Goal: Navigation & Orientation: Find specific page/section

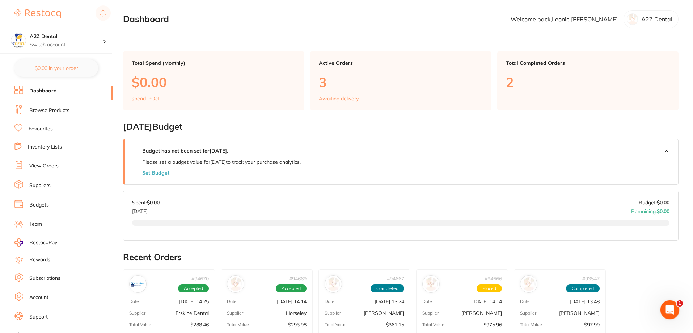
click at [668, 311] on icon "Open Intercom Messenger" at bounding box center [669, 309] width 12 height 12
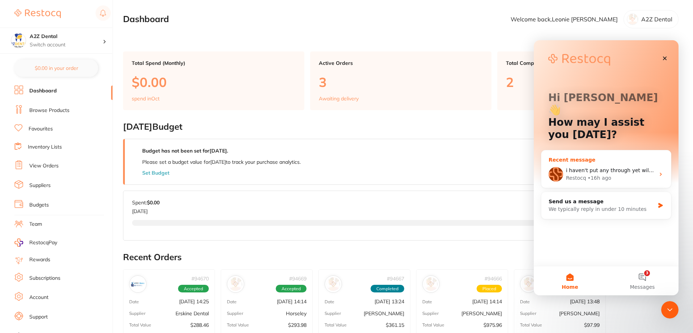
click at [611, 167] on span "i haven't put any through yet will i do it now" at bounding box center [622, 170] width 112 height 6
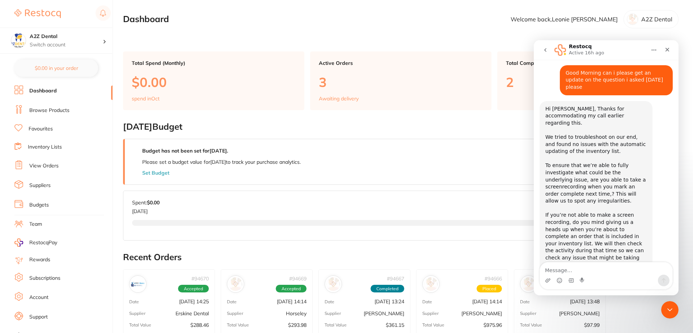
scroll to position [847, 0]
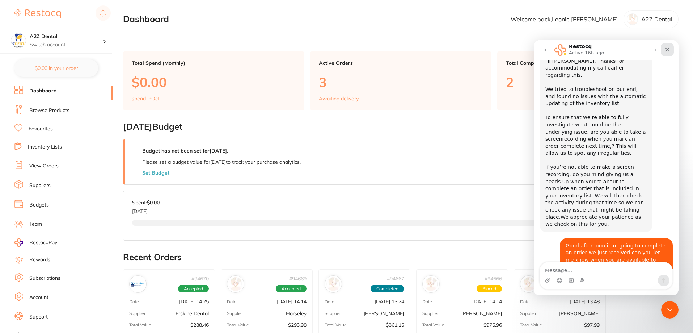
click at [668, 52] on div "Close" at bounding box center [667, 49] width 13 height 13
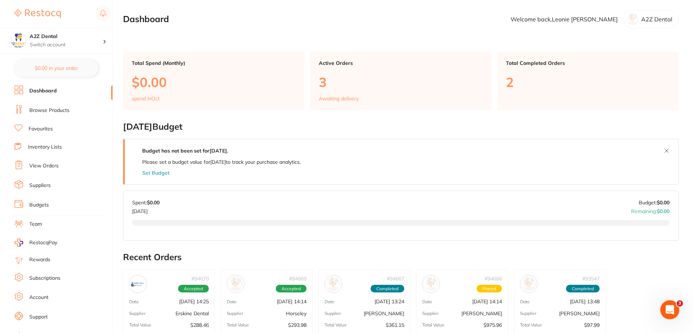
click at [672, 314] on div "Open Intercom Messenger" at bounding box center [669, 308] width 24 height 24
